Goal: Information Seeking & Learning: Learn about a topic

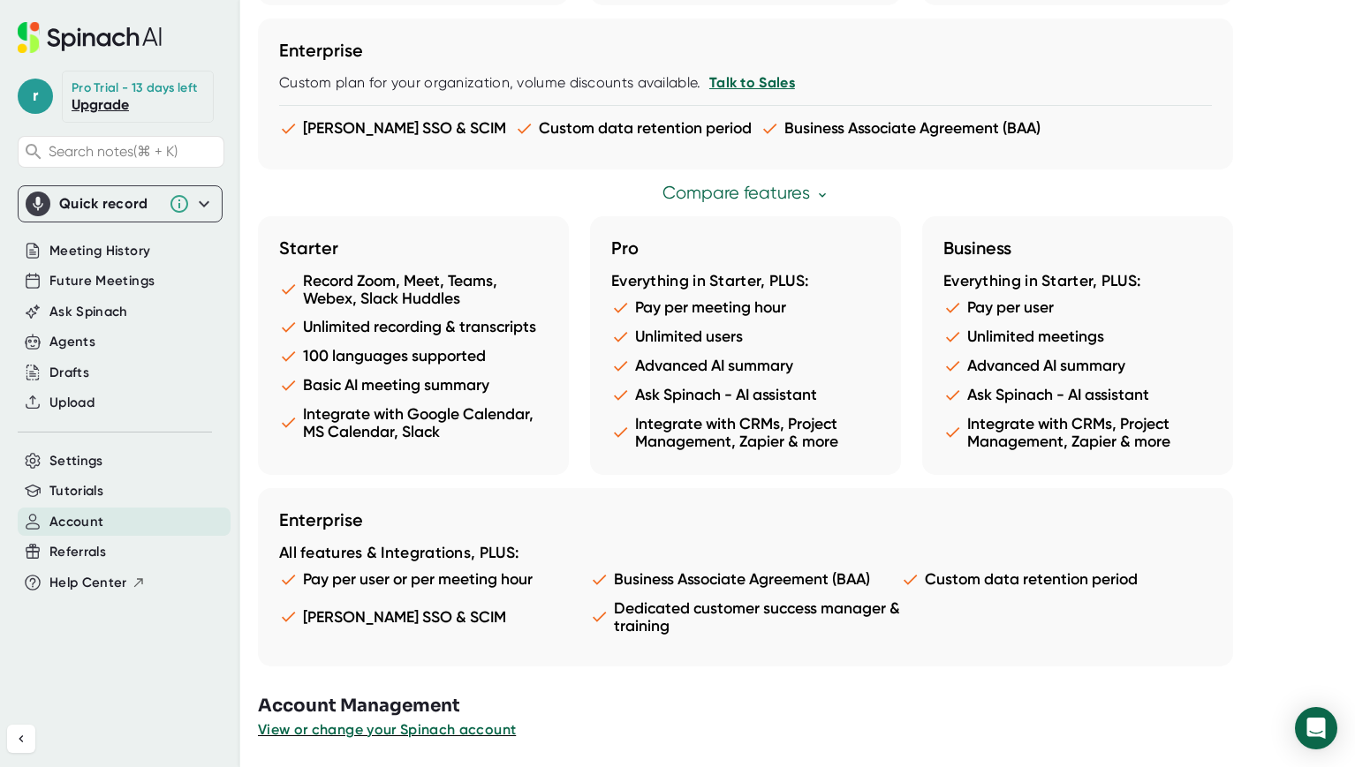
scroll to position [861, 0]
click at [69, 467] on span "Settings" at bounding box center [76, 461] width 54 height 20
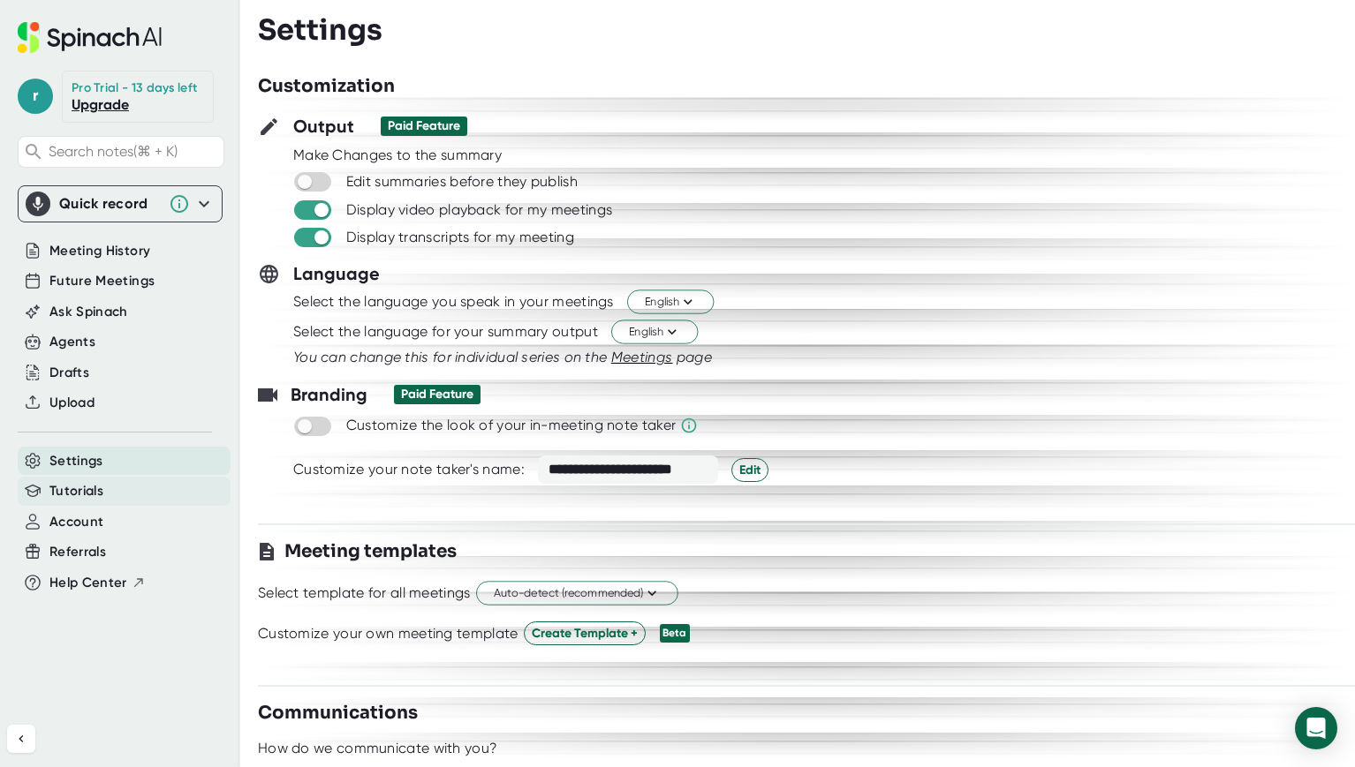
click at [73, 495] on span "Tutorials" at bounding box center [76, 491] width 54 height 20
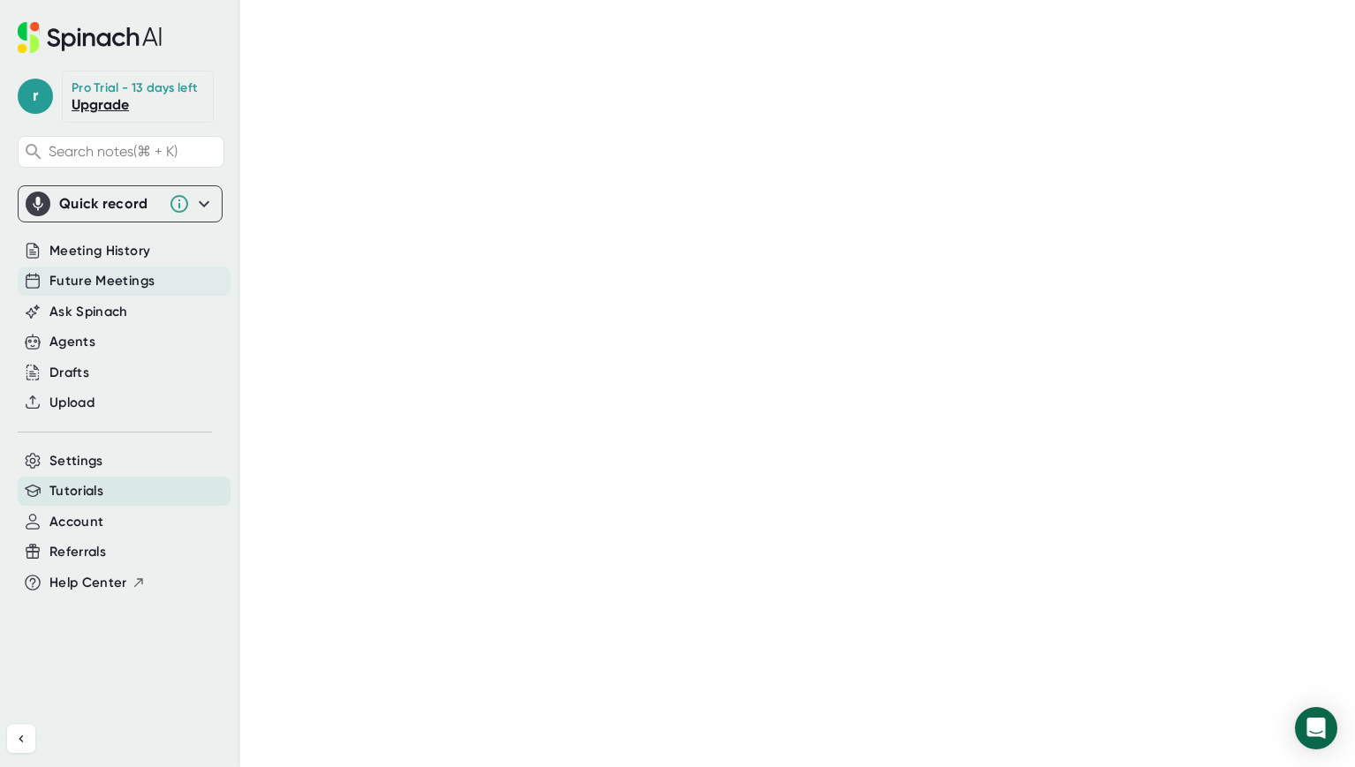
click at [143, 286] on span "Future Meetings" at bounding box center [101, 281] width 105 height 20
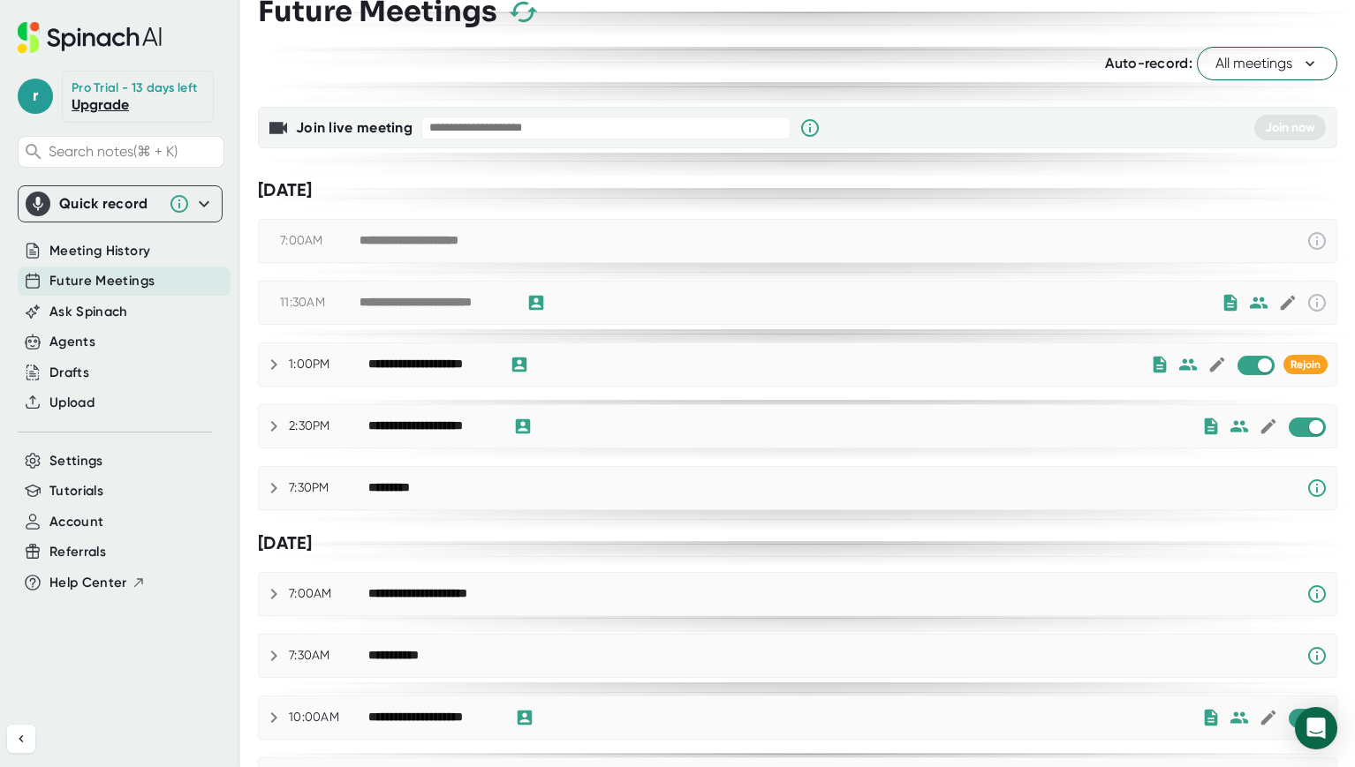
scroll to position [33, 0]
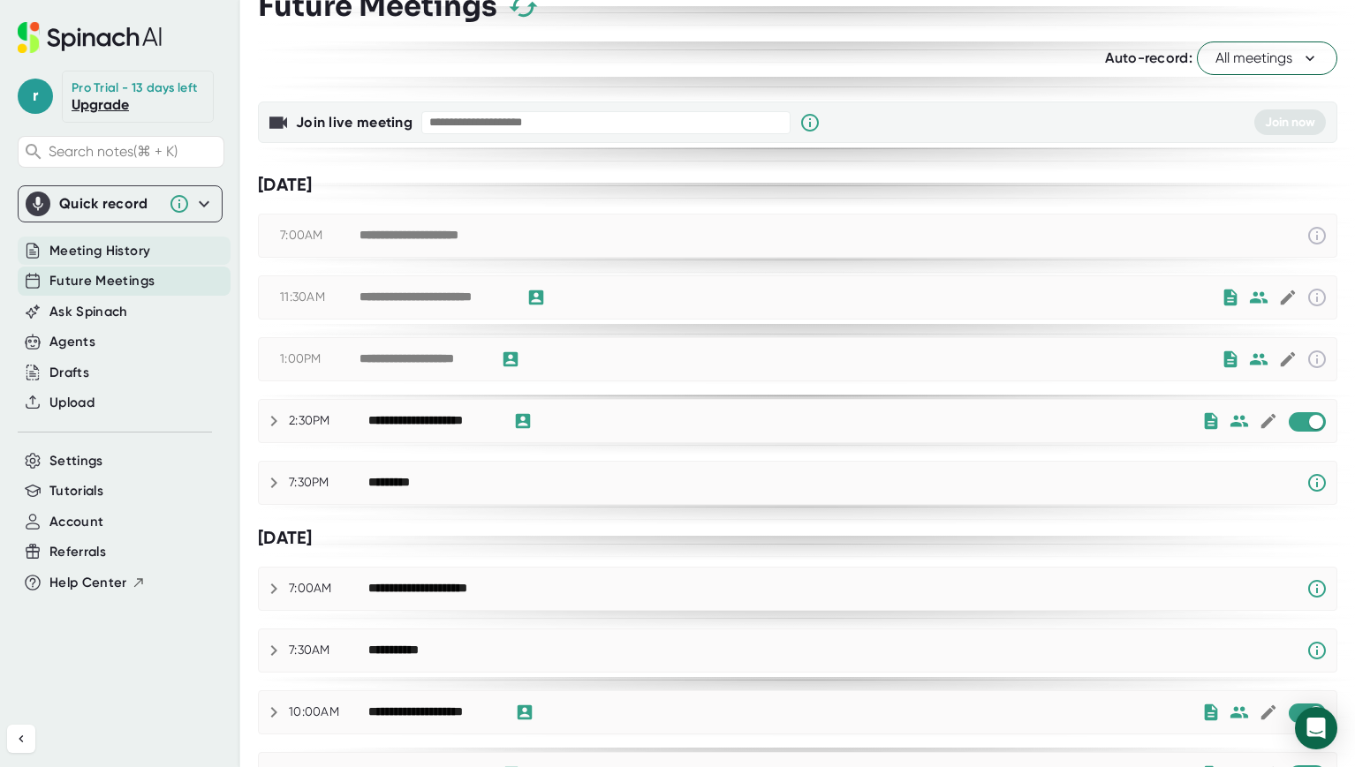
click at [90, 259] on span "Meeting History" at bounding box center [99, 251] width 101 height 20
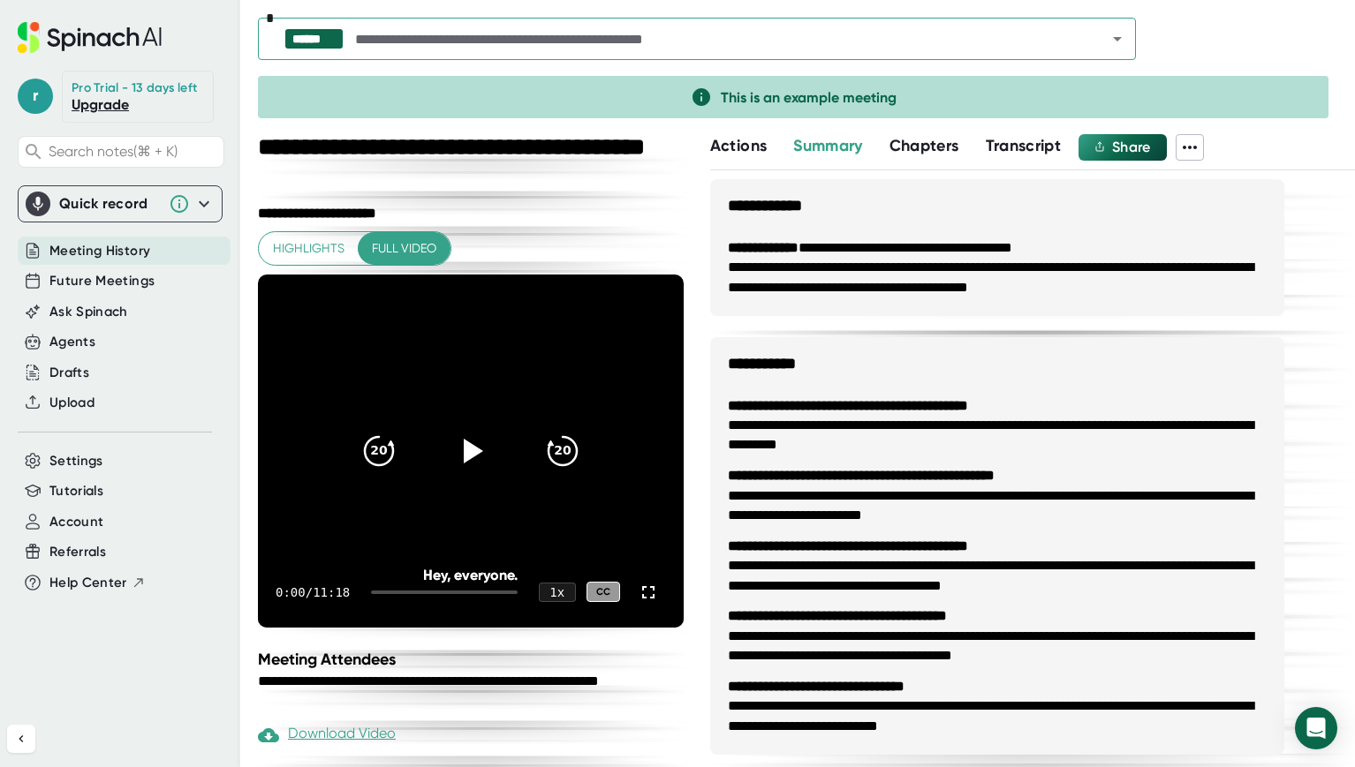
click at [90, 211] on div "Quick record" at bounding box center [109, 204] width 101 height 18
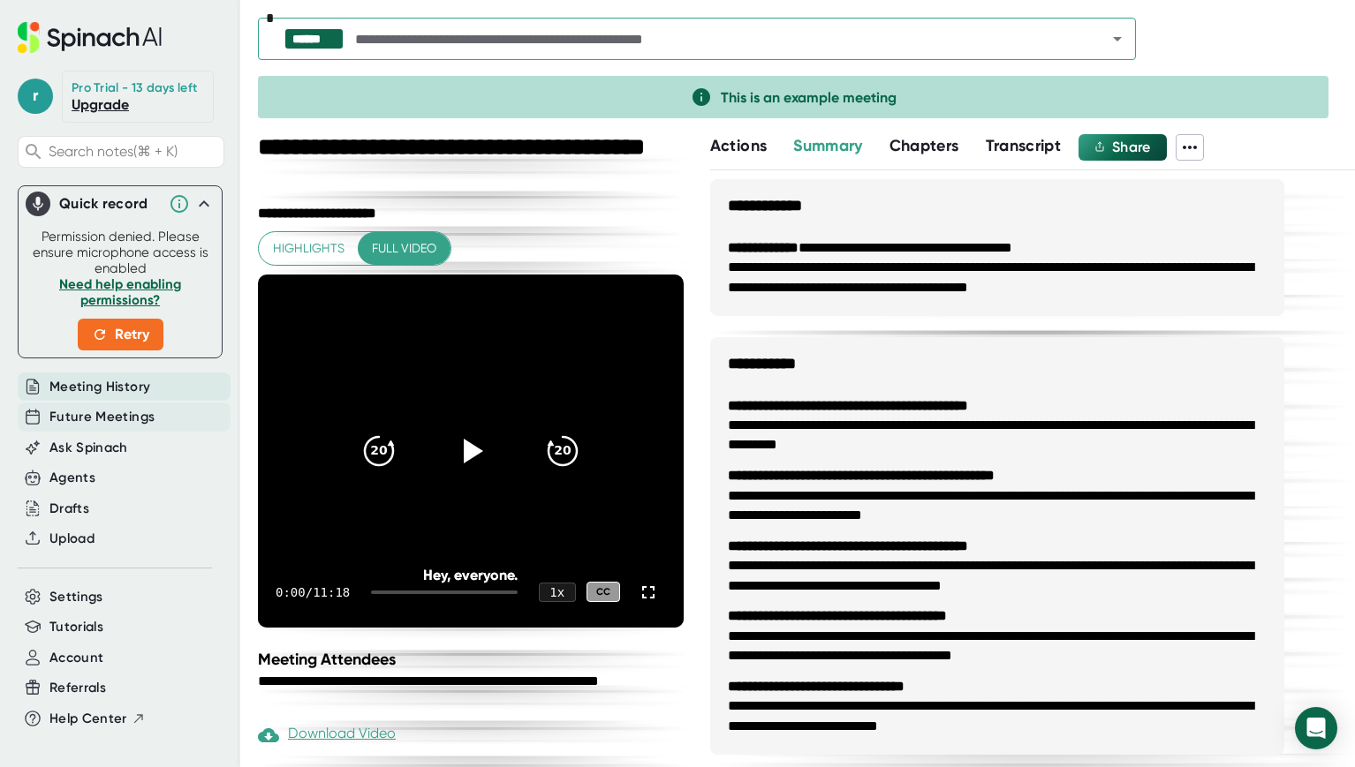
click at [107, 427] on span "Future Meetings" at bounding box center [101, 417] width 105 height 20
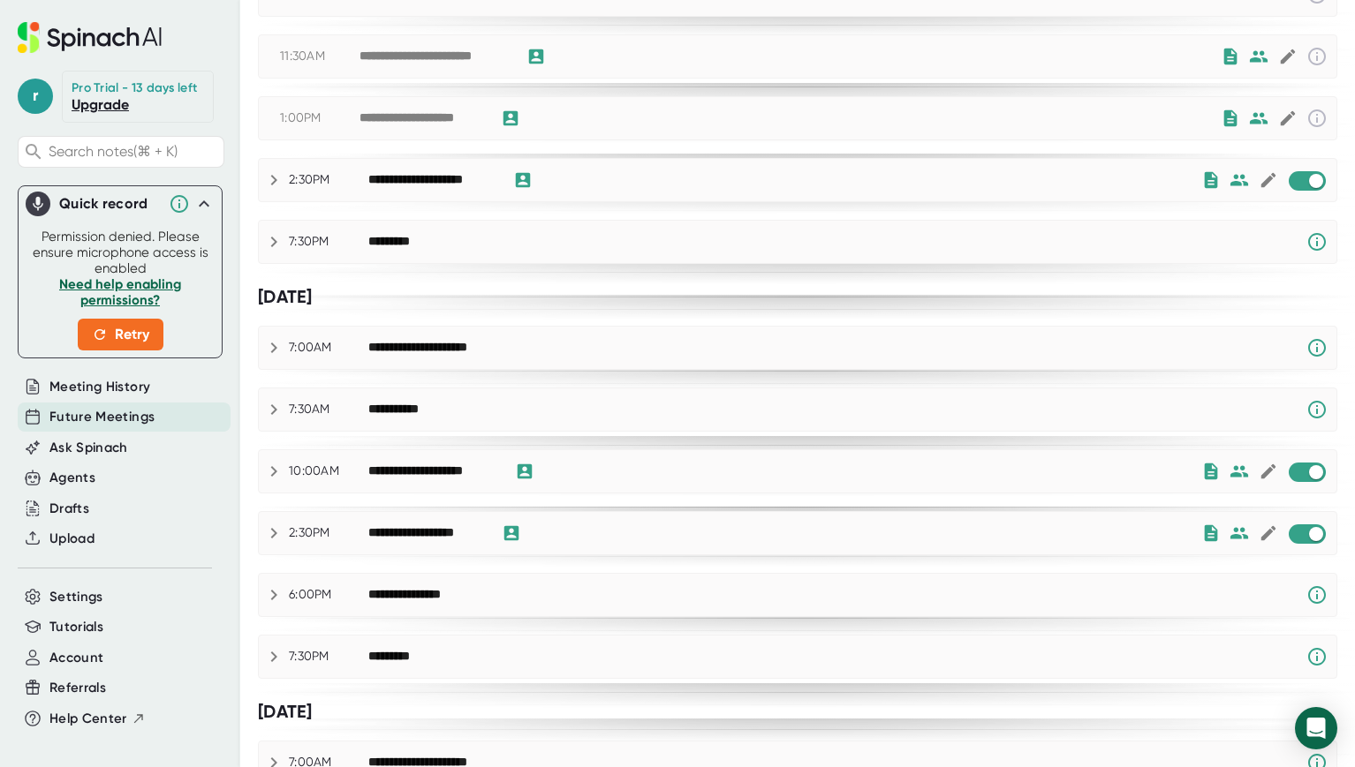
scroll to position [282, 0]
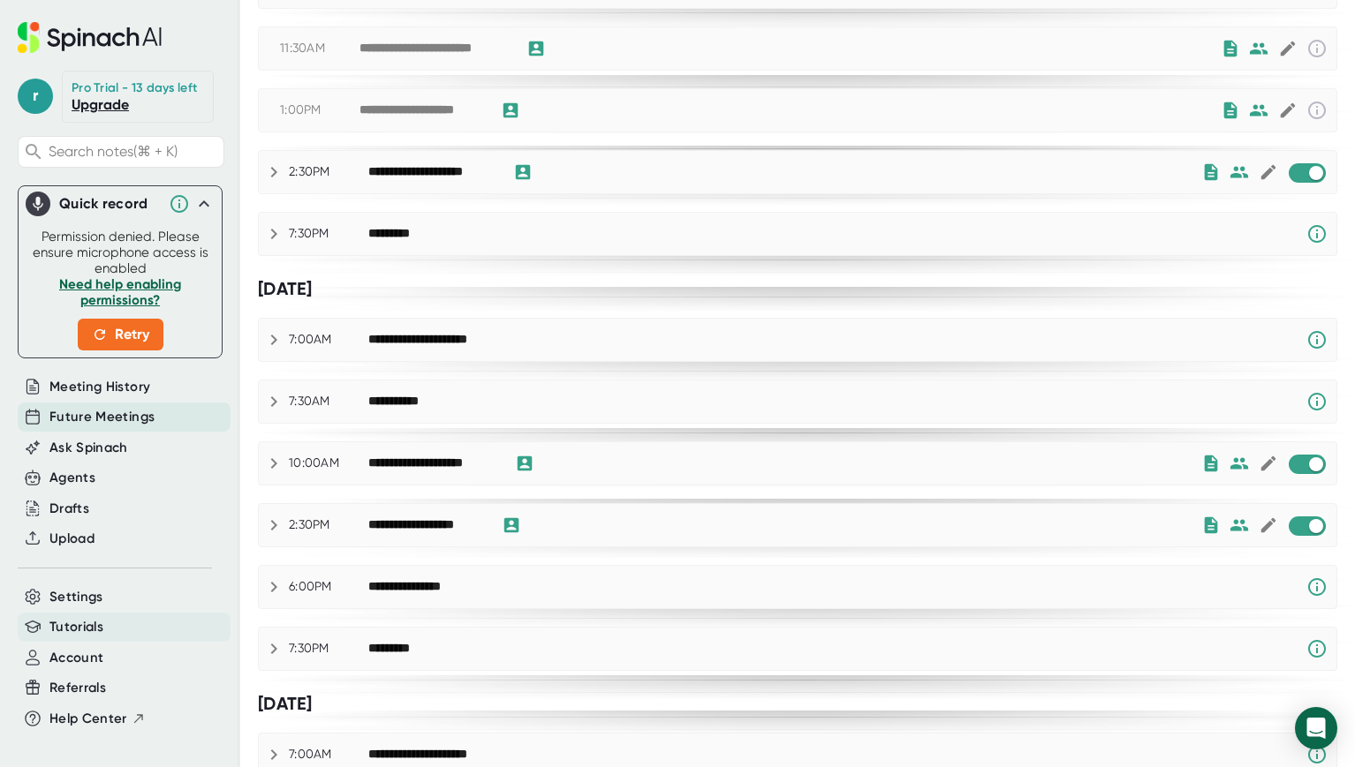
click at [79, 638] on span "Tutorials" at bounding box center [76, 627] width 54 height 20
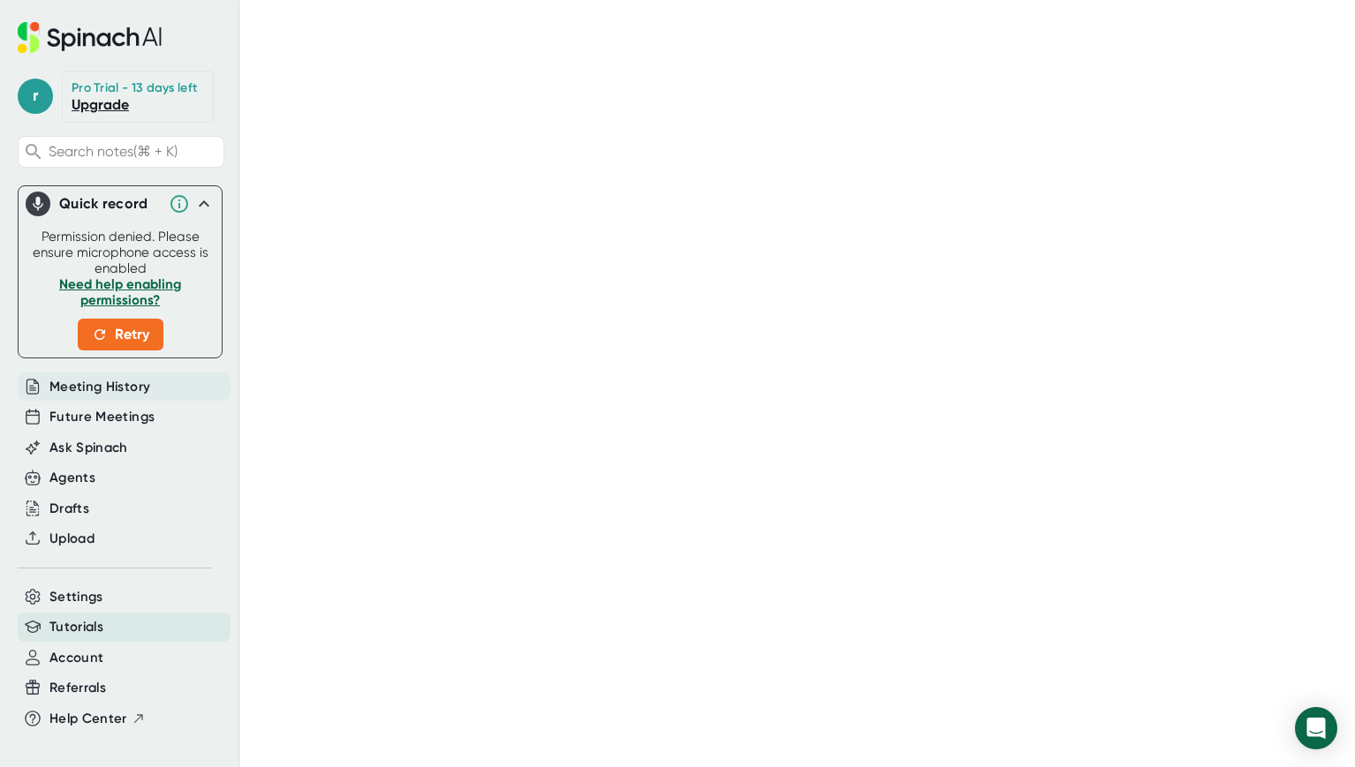
click at [83, 397] on span "Meeting History" at bounding box center [99, 387] width 101 height 20
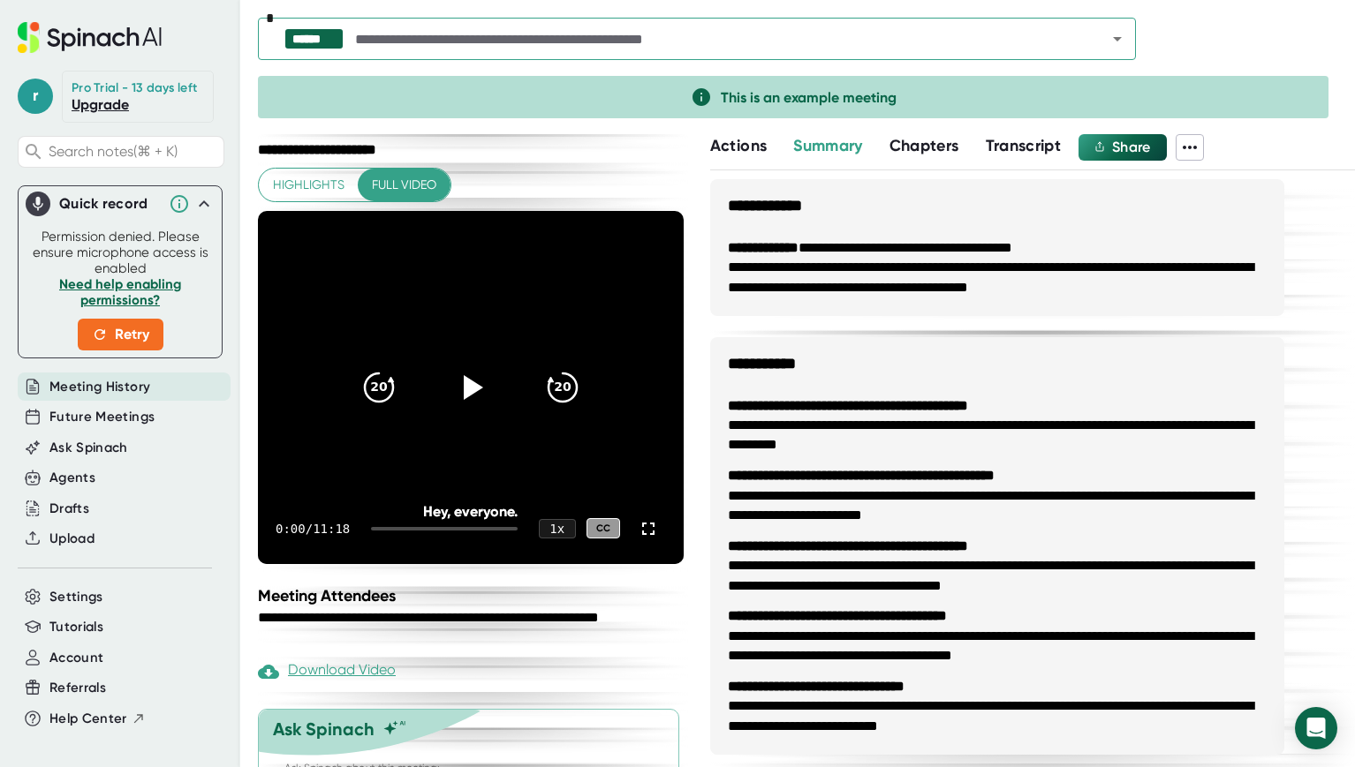
scroll to position [66, 0]
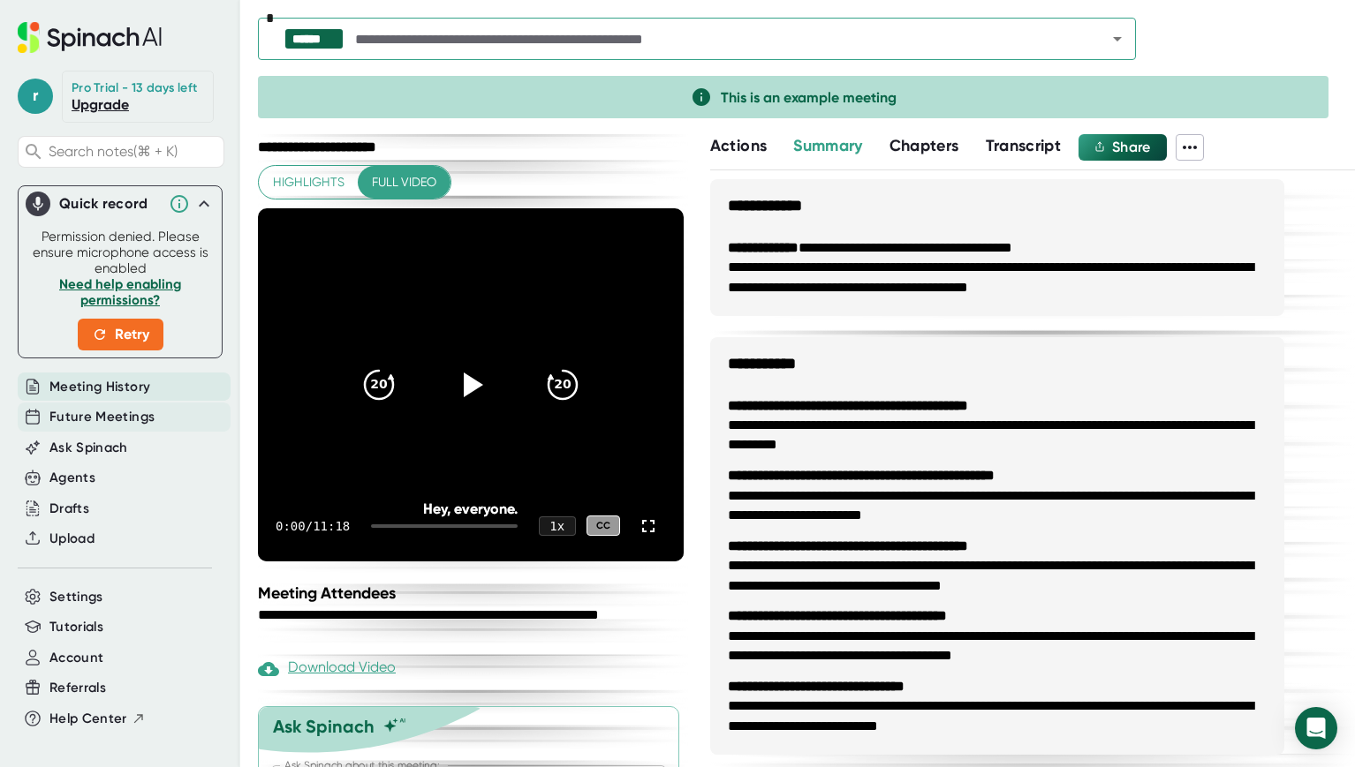
click at [81, 427] on span "Future Meetings" at bounding box center [101, 417] width 105 height 20
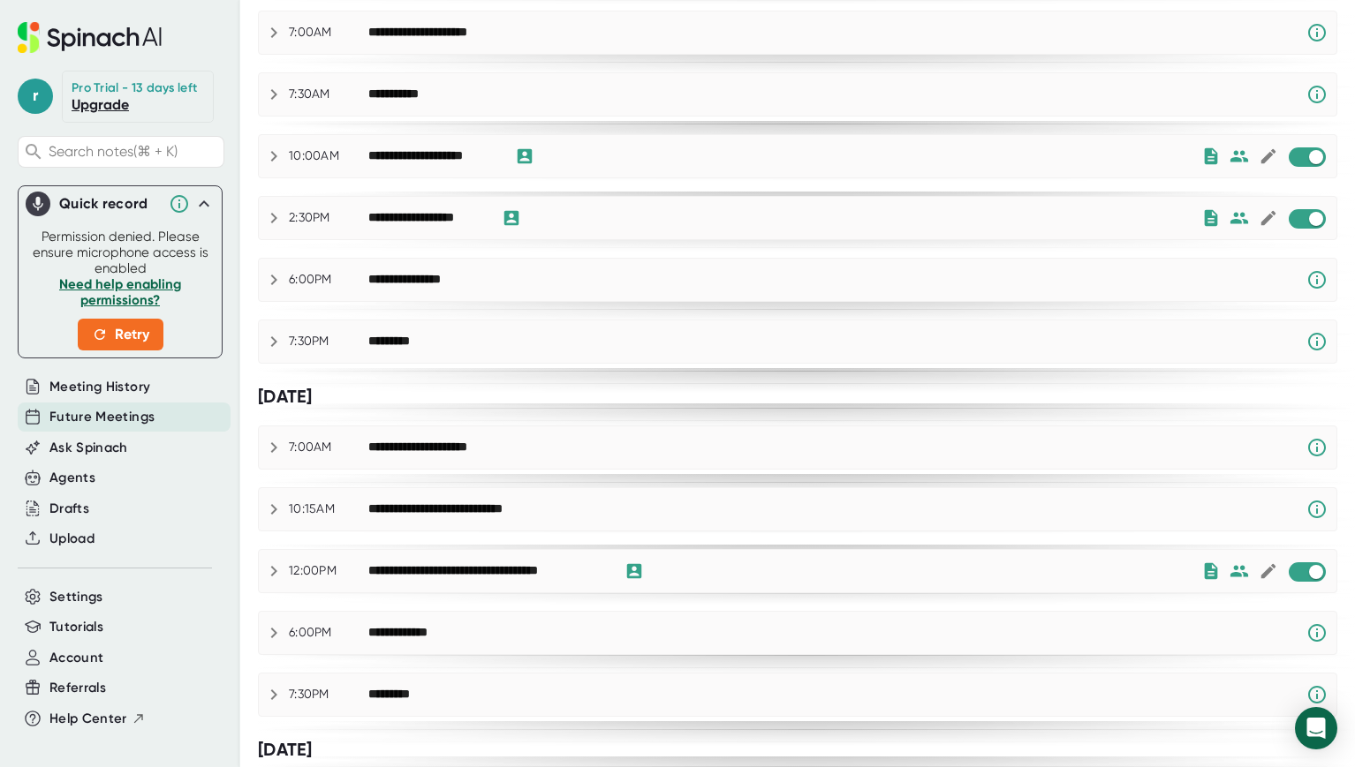
scroll to position [600, 0]
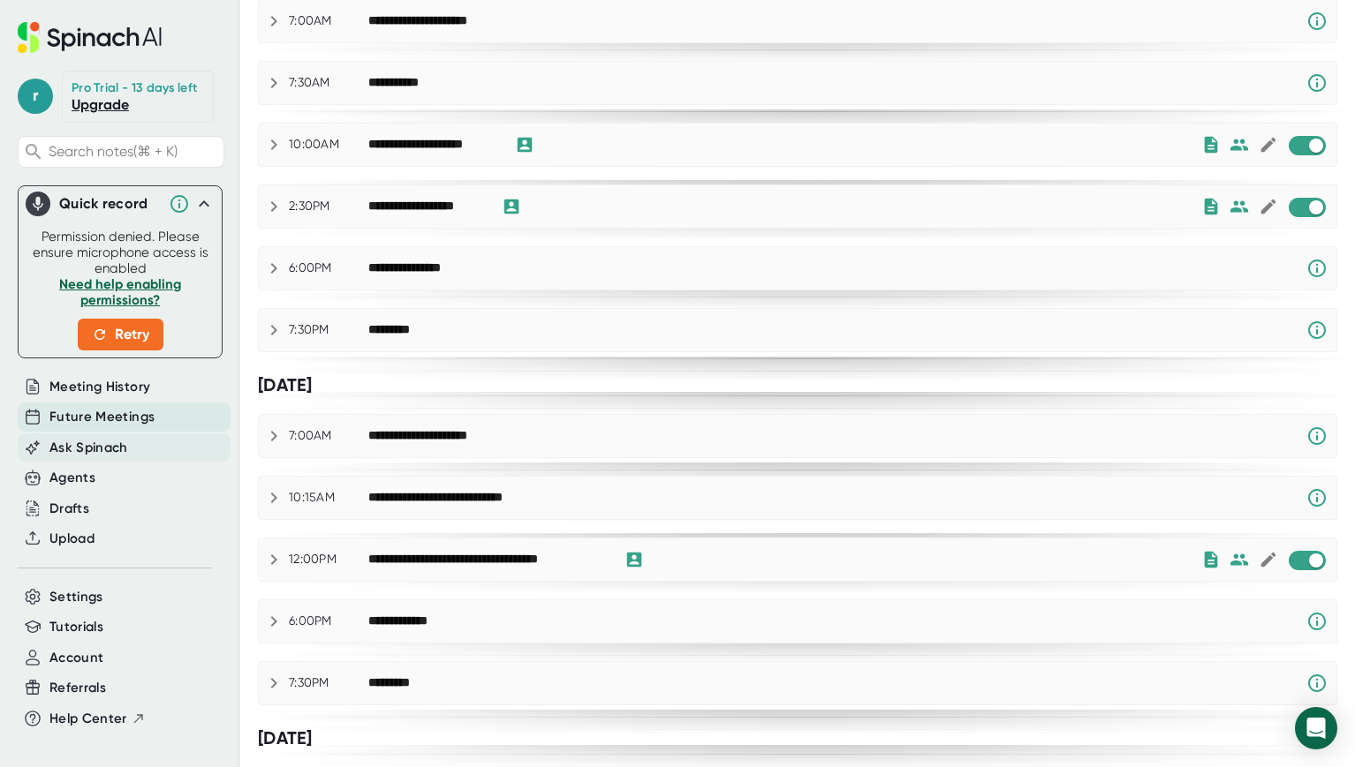
click at [106, 458] on span "Ask Spinach" at bounding box center [88, 448] width 79 height 20
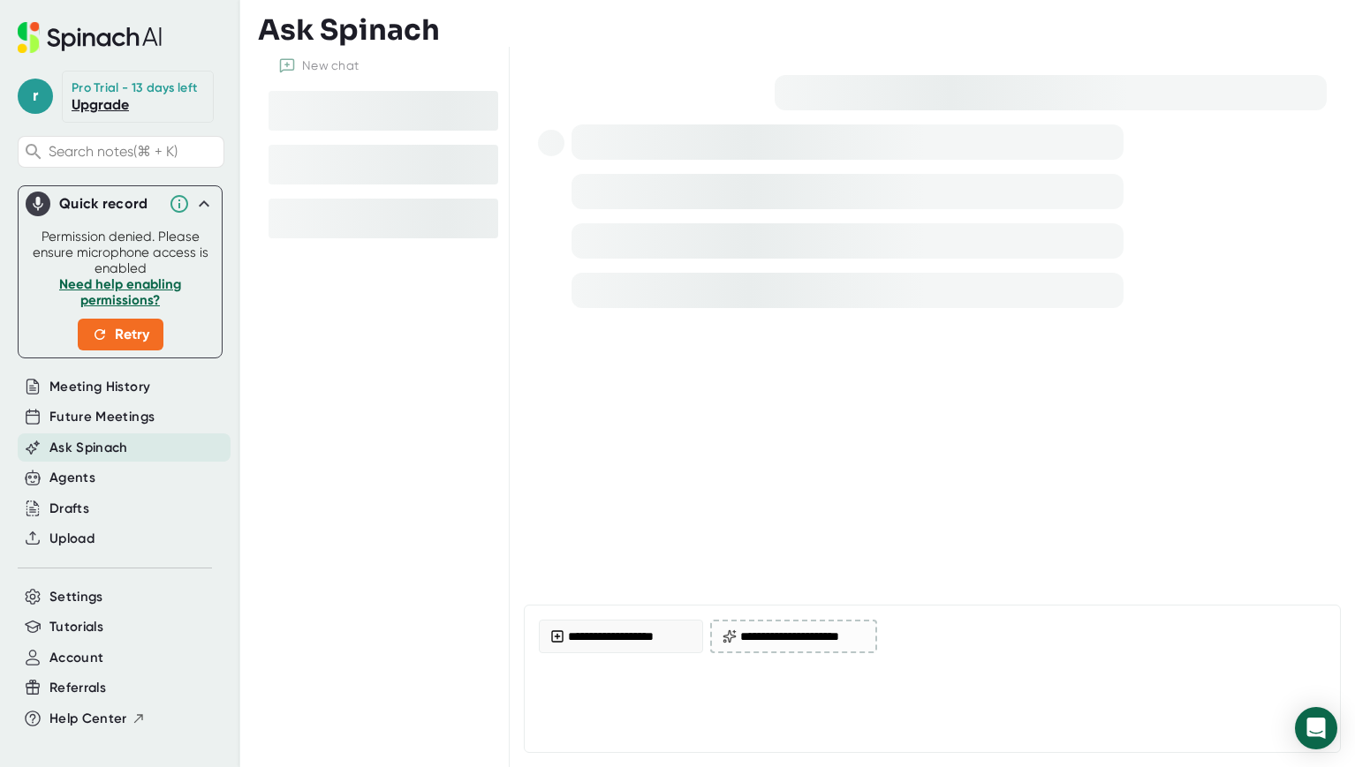
type textarea "x"
